Goal: Find contact information: Find contact information

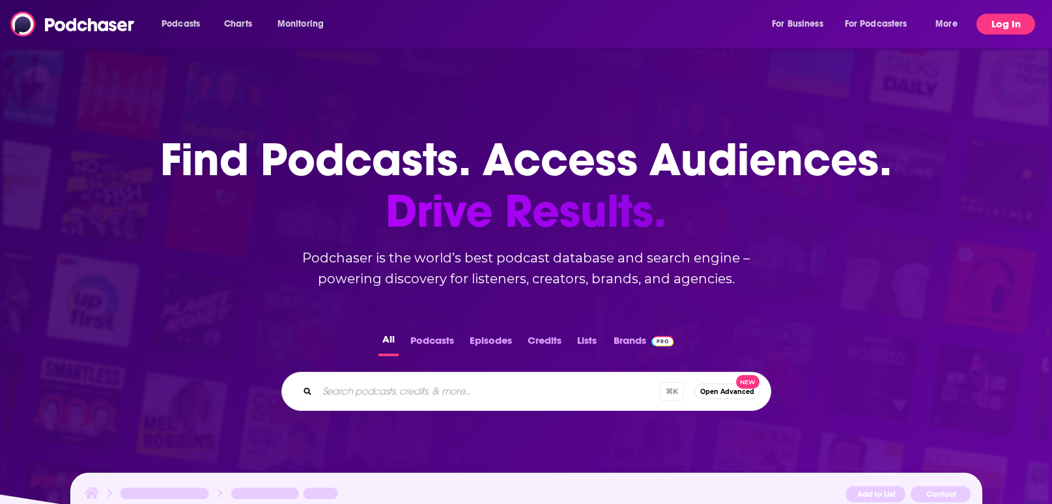
click at [1006, 29] on button "Log In" at bounding box center [1006, 24] width 59 height 21
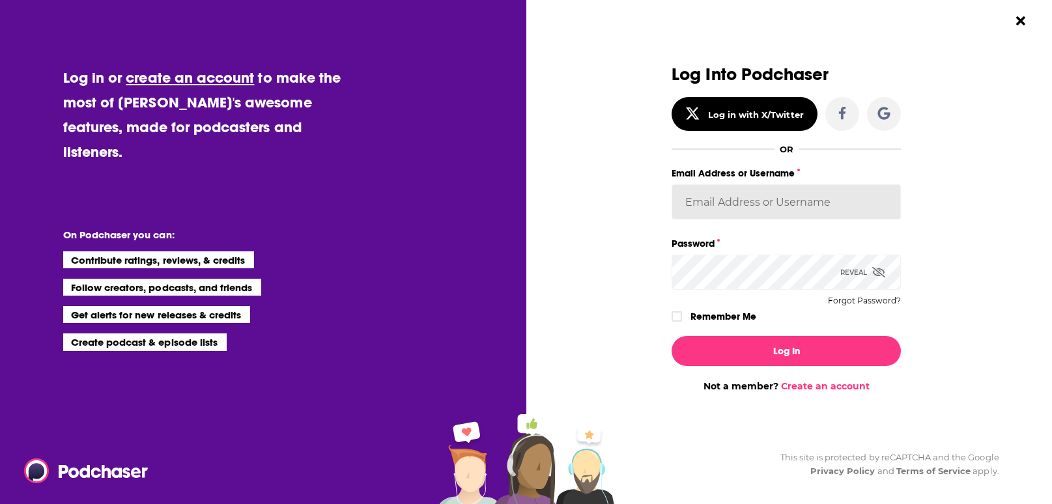
click at [736, 214] on input "Email Address or Username" at bounding box center [786, 201] width 229 height 35
type input "[PERSON_NAME][EMAIL_ADDRESS][DOMAIN_NAME]"
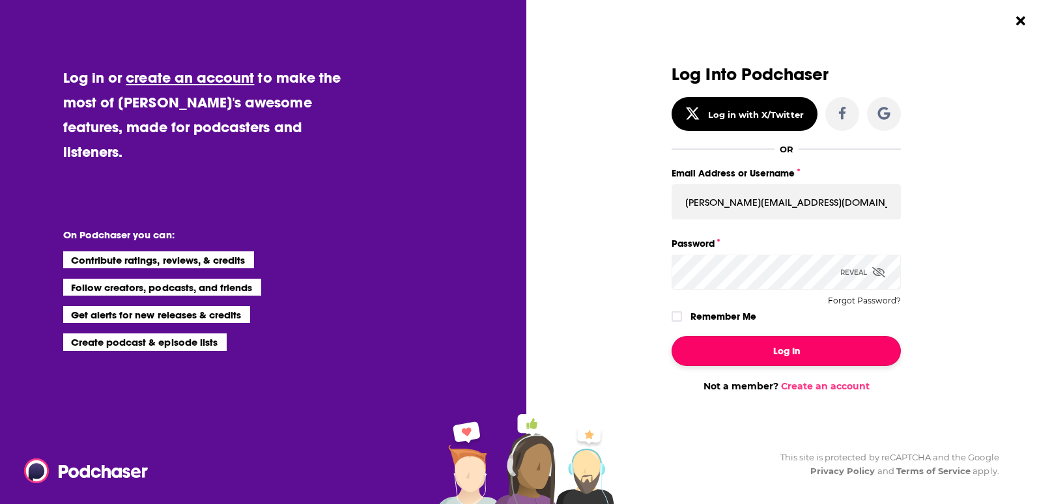
click at [791, 360] on button "Log In" at bounding box center [786, 351] width 229 height 30
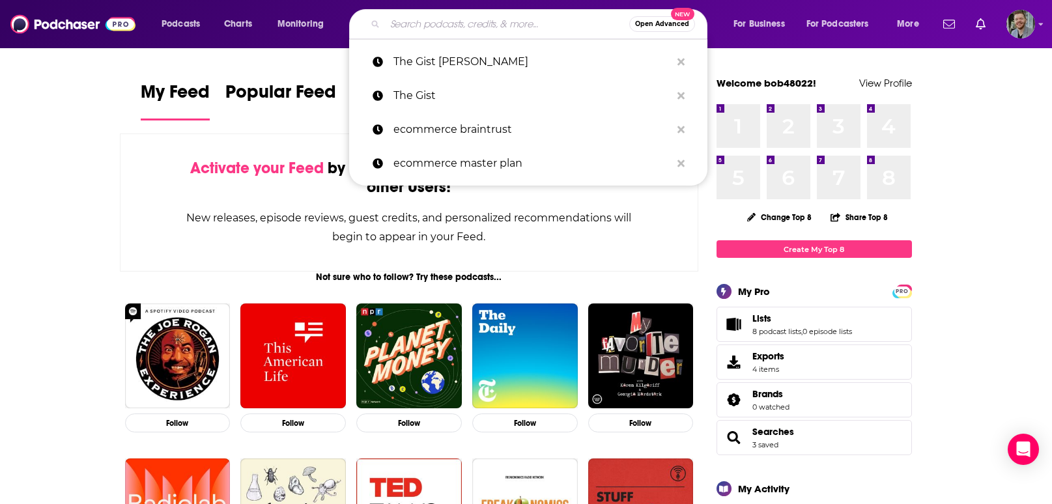
click at [504, 27] on input "Search podcasts, credits, & more..." at bounding box center [507, 24] width 244 height 21
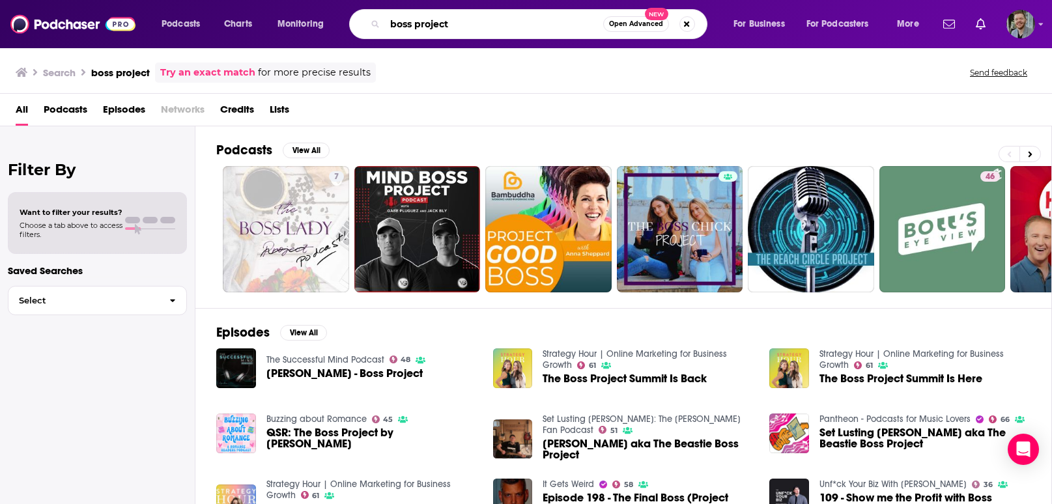
drag, startPoint x: 461, startPoint y: 18, endPoint x: 392, endPoint y: 22, distance: 69.8
click at [392, 22] on input "boss project" at bounding box center [494, 24] width 218 height 21
type input "strategy hour"
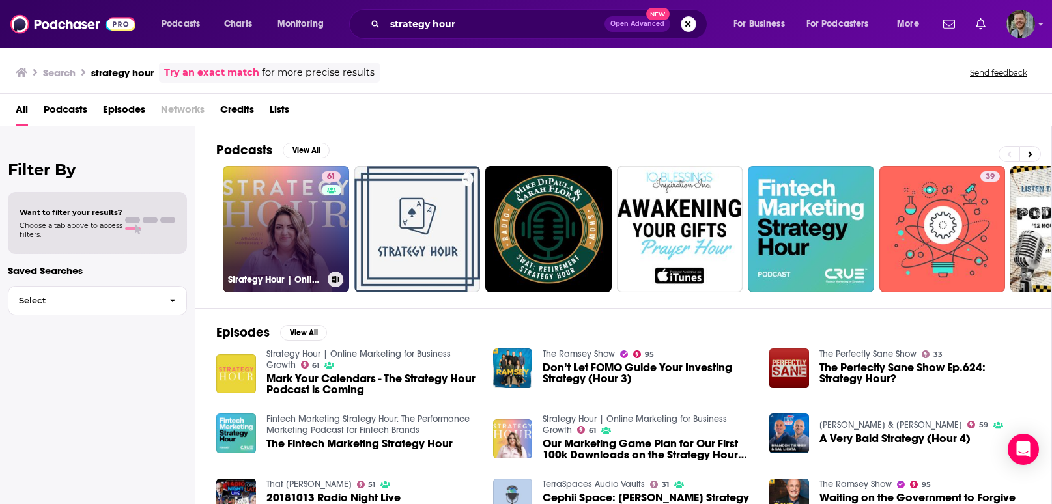
click at [259, 224] on link "61 Strategy Hour | Online Marketing for Business Growth" at bounding box center [286, 229] width 126 height 126
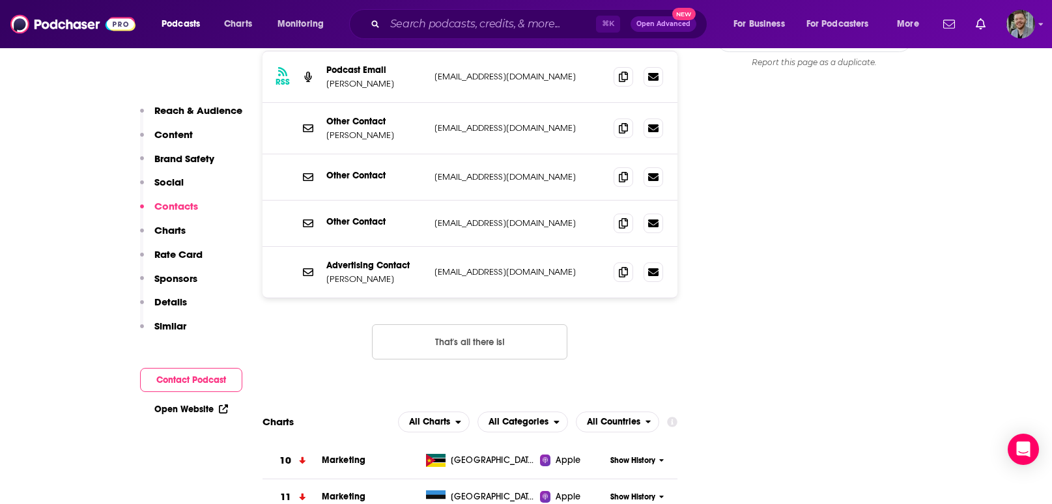
scroll to position [1487, 0]
click at [175, 381] on button "Contact Podcast" at bounding box center [191, 380] width 102 height 24
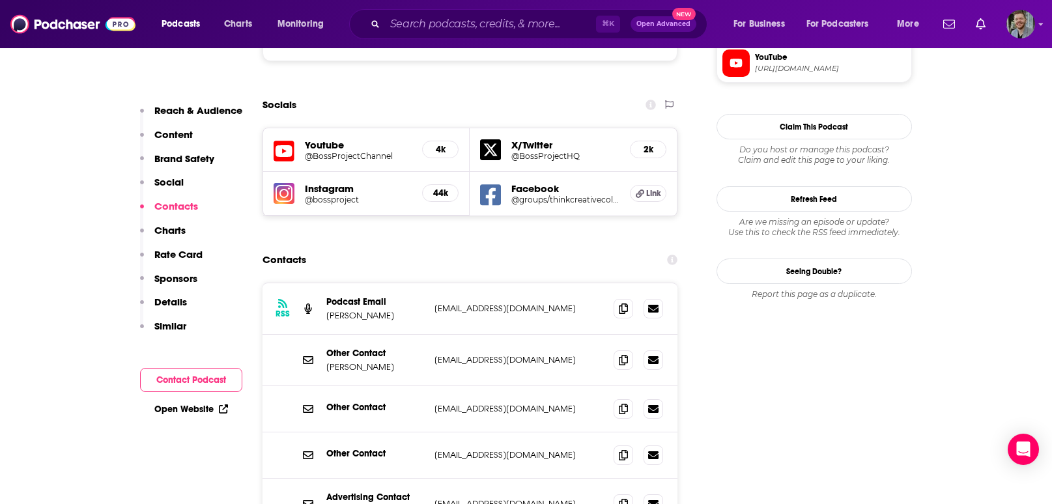
scroll to position [1254, 0]
click at [629, 299] on span at bounding box center [624, 309] width 20 height 20
click at [622, 304] on icon at bounding box center [623, 309] width 9 height 10
